Goal: Navigation & Orientation: Find specific page/section

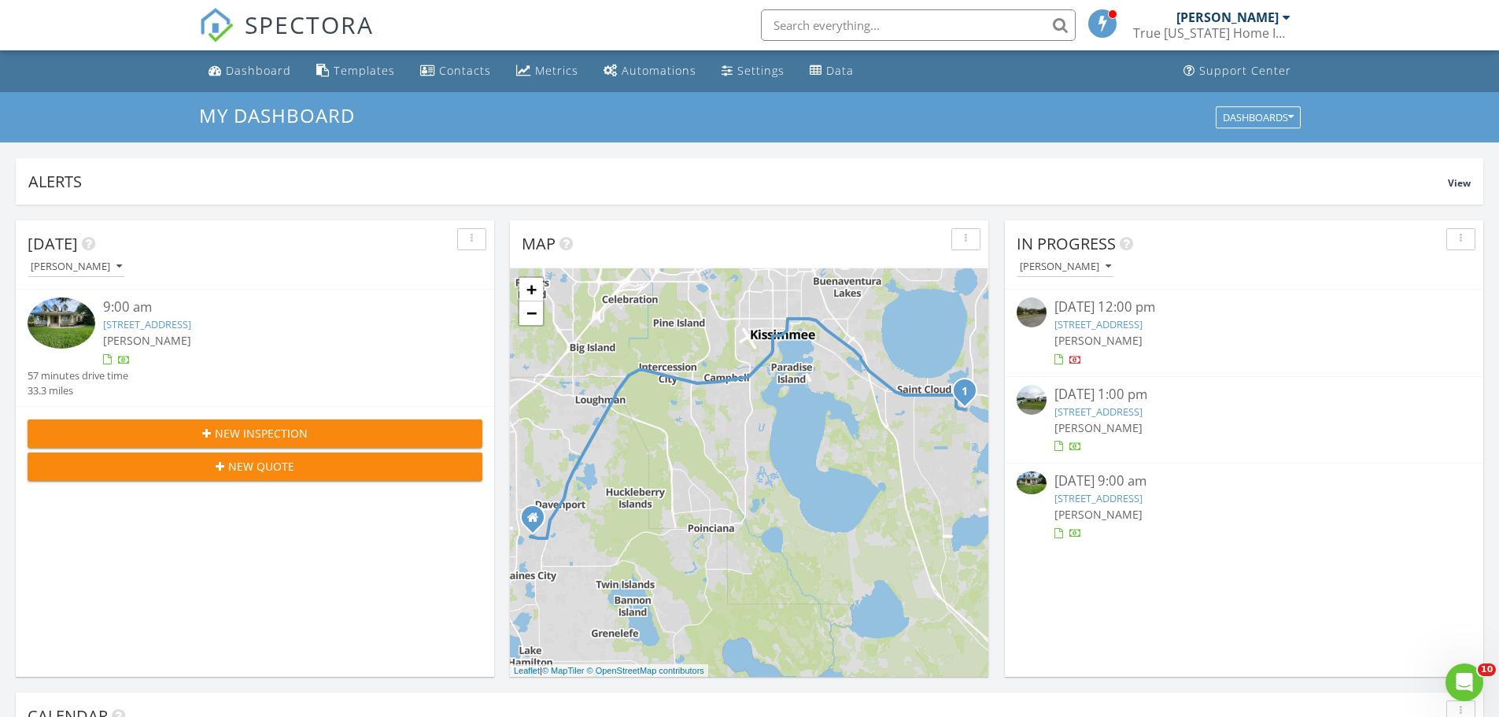
scroll to position [1456, 1523]
click at [257, 72] on div "Dashboard" at bounding box center [258, 70] width 65 height 15
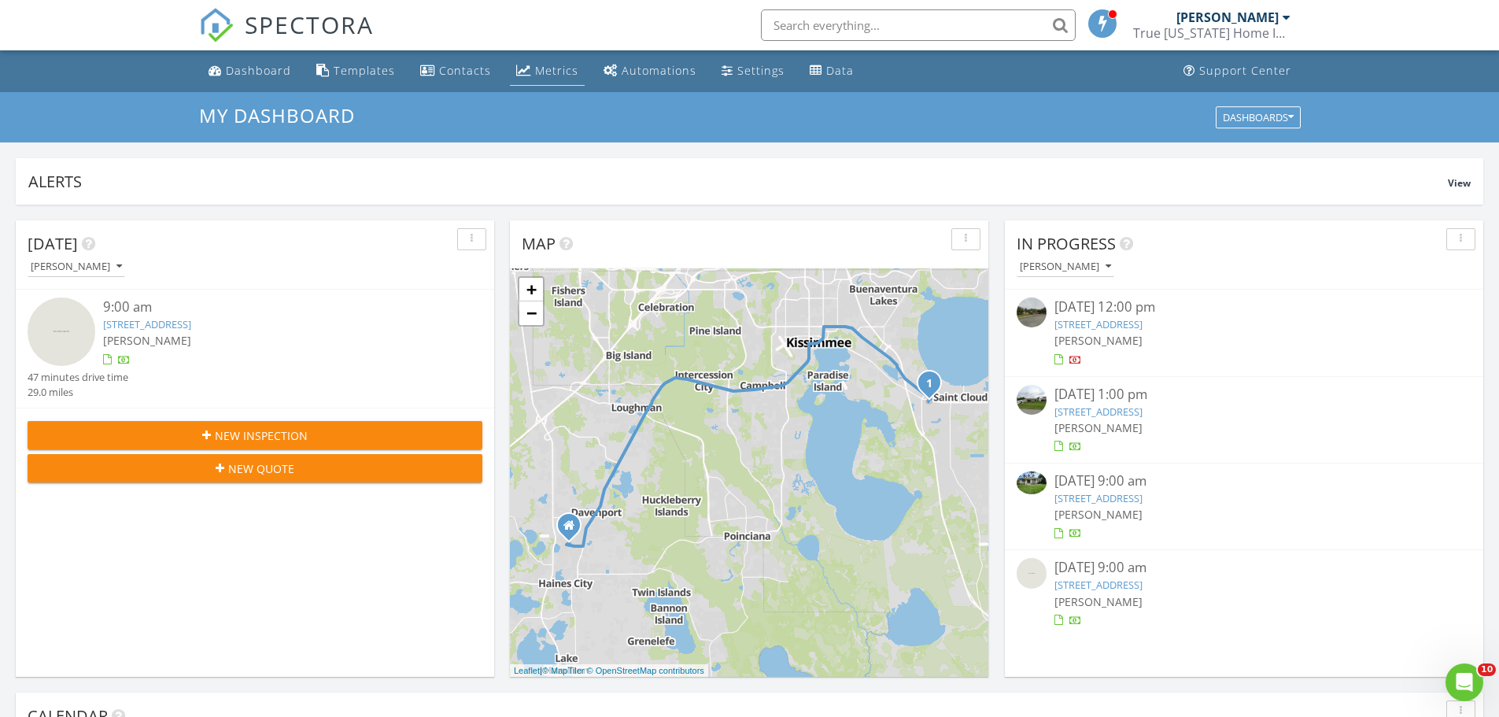
click at [529, 70] on link "Metrics" at bounding box center [547, 71] width 75 height 29
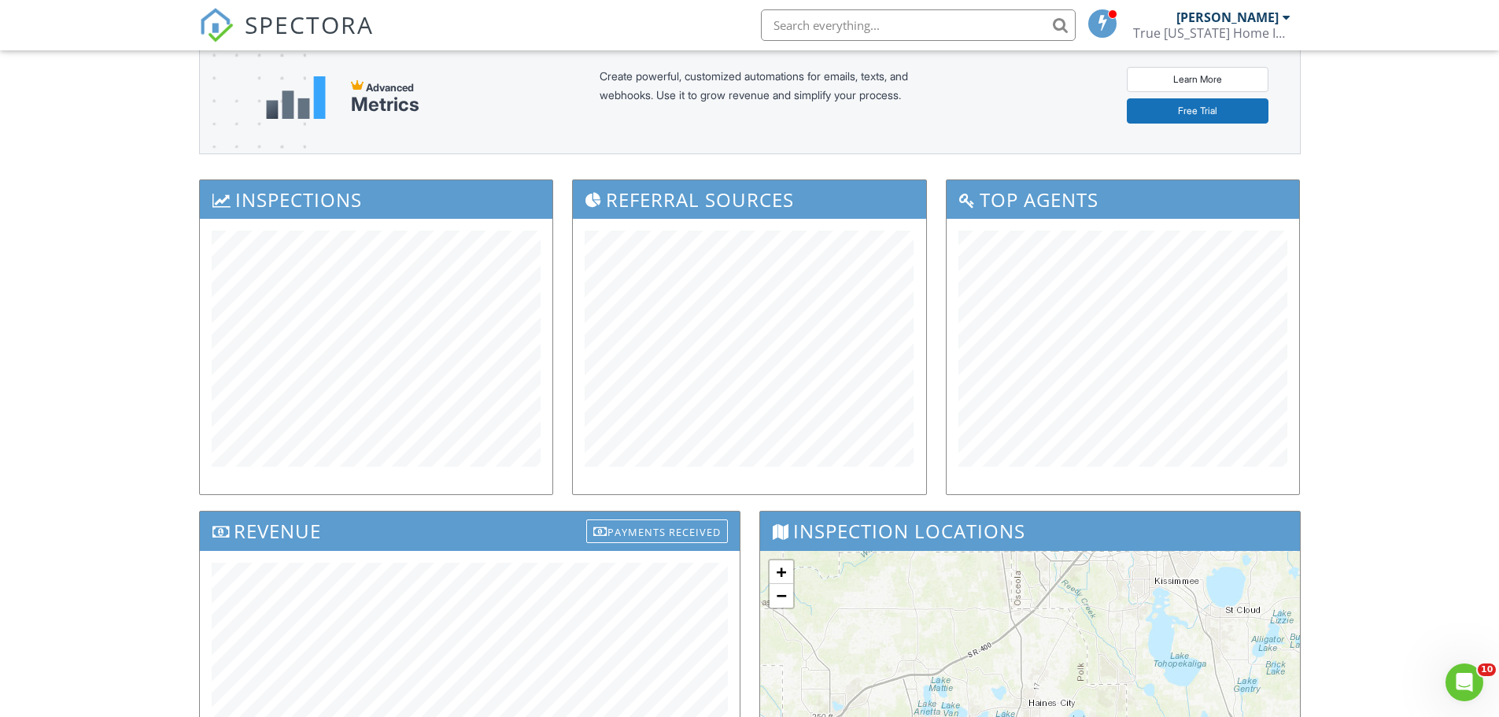
scroll to position [315, 0]
